Goal: Navigation & Orientation: Find specific page/section

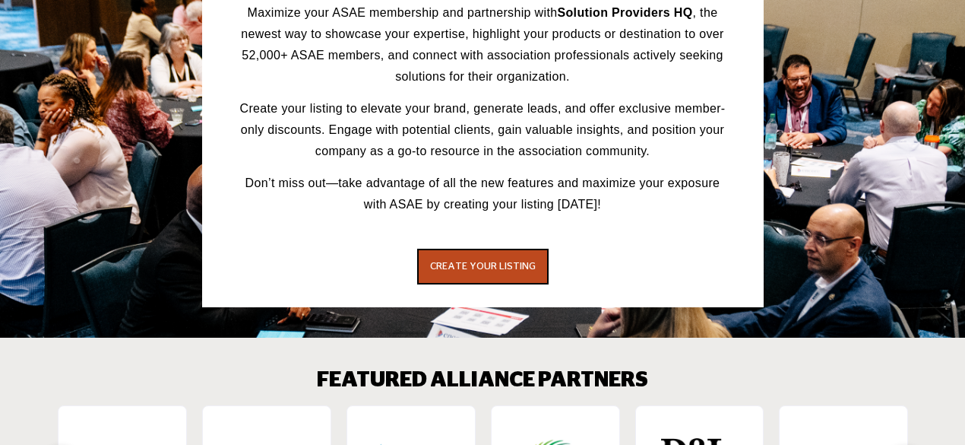
scroll to position [2424, 0]
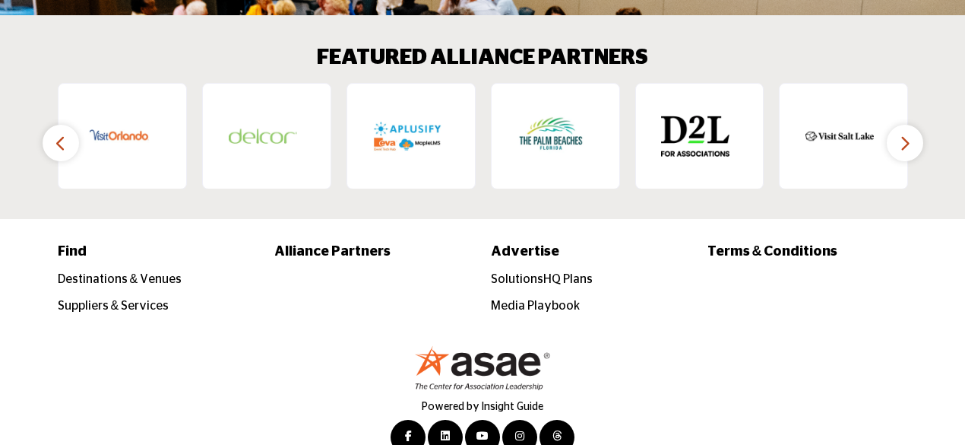
click at [906, 134] on icon "button" at bounding box center [905, 143] width 12 height 19
click at [901, 134] on icon "button" at bounding box center [905, 143] width 12 height 19
click at [55, 134] on icon "button" at bounding box center [61, 143] width 12 height 19
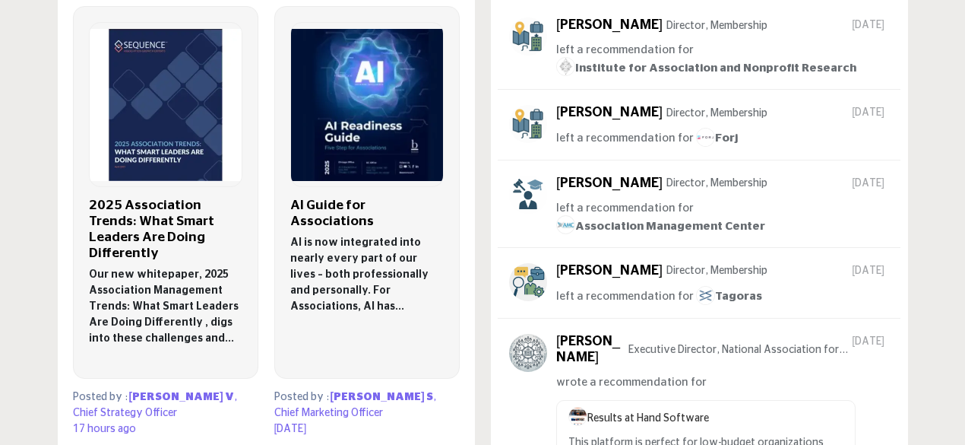
scroll to position [954, 0]
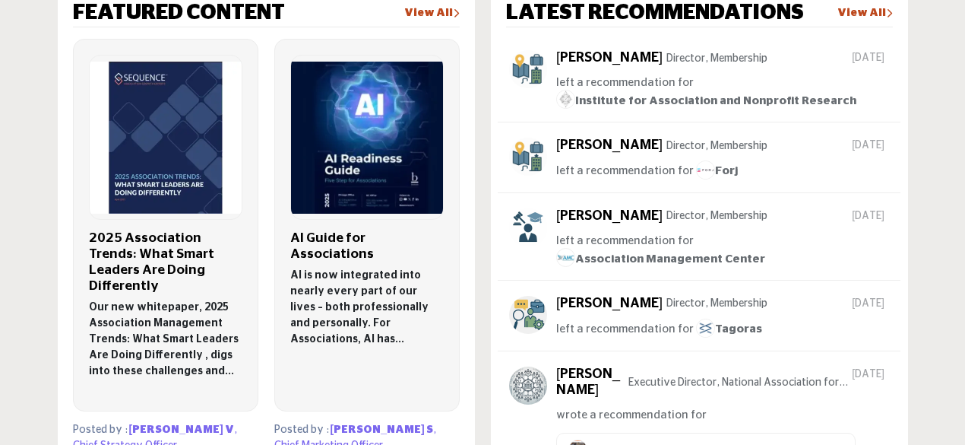
click at [439, 16] on link "View All" at bounding box center [431, 13] width 55 height 15
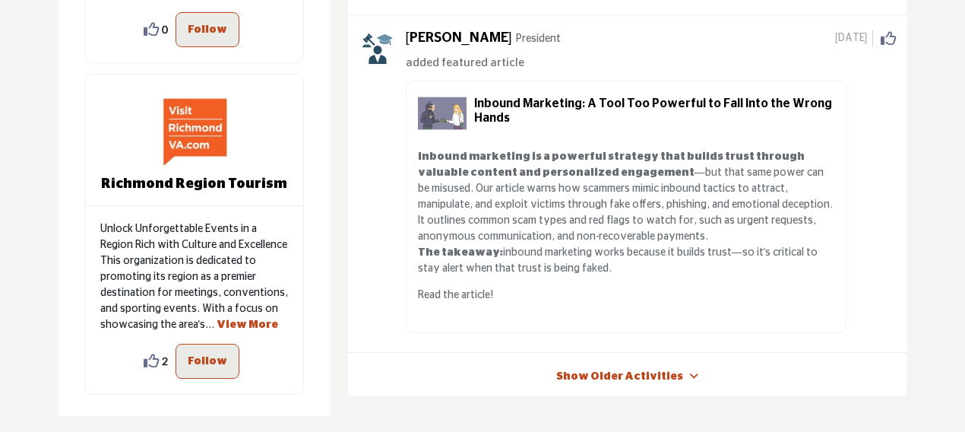
scroll to position [789, 0]
